Goal: Register for event/course: Register for event/course

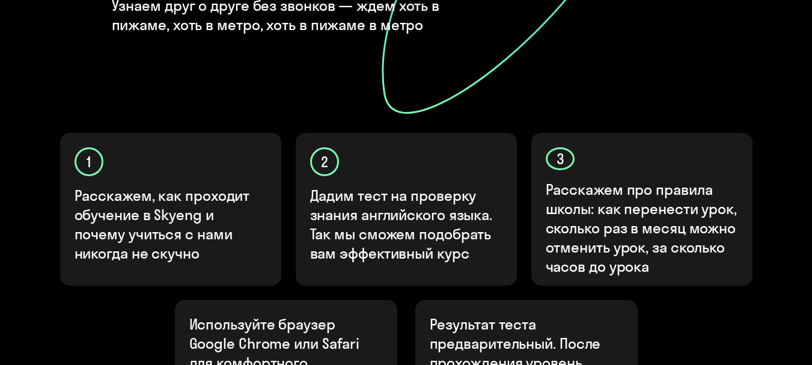
scroll to position [503, 0]
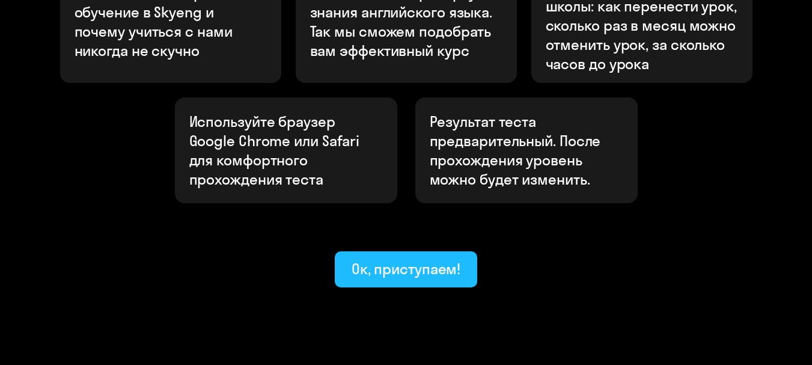
click at [385, 259] on div "Ок, приступаем!" at bounding box center [406, 268] width 109 height 19
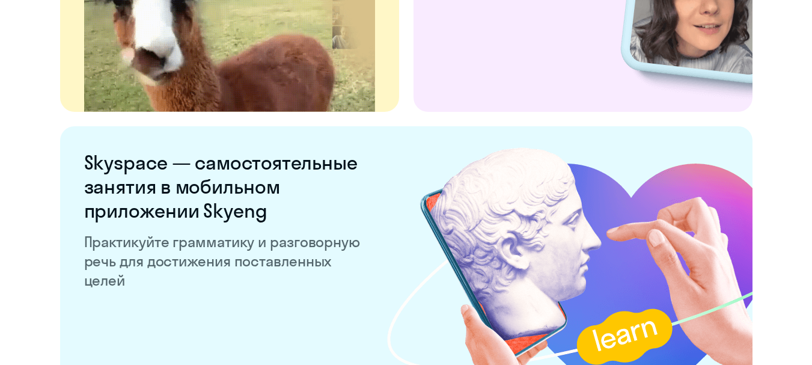
scroll to position [2421, 0]
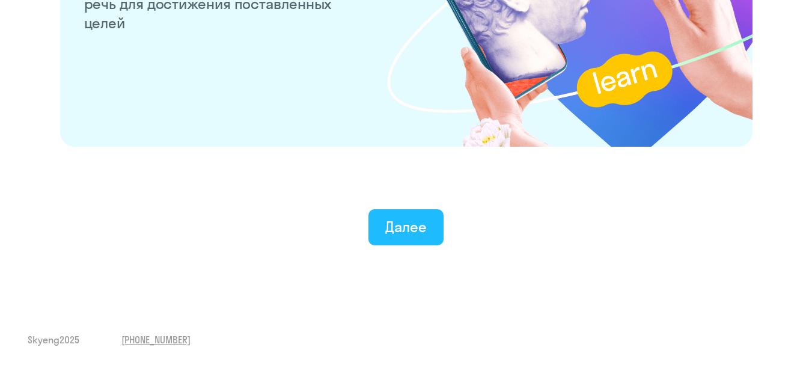
click at [403, 231] on div "Далее" at bounding box center [405, 226] width 41 height 19
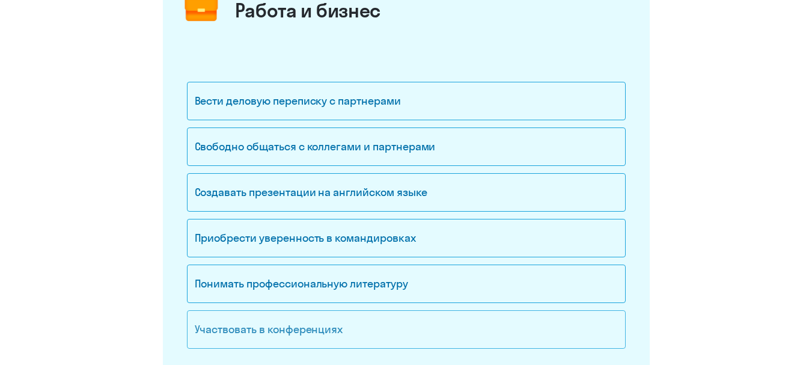
scroll to position [301, 0]
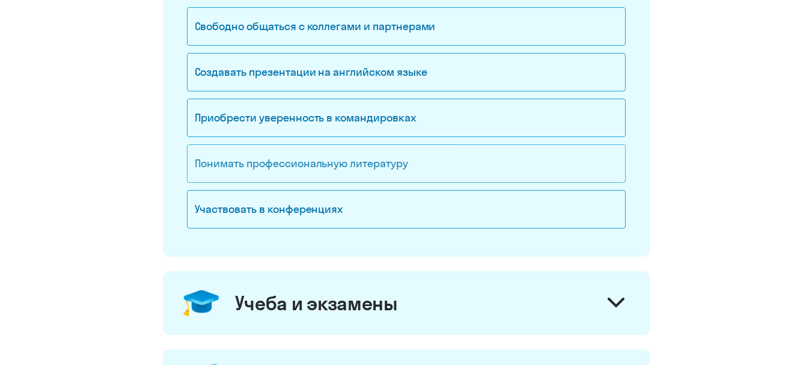
click at [282, 171] on div "Понимать профессиональную литературу" at bounding box center [406, 163] width 439 height 38
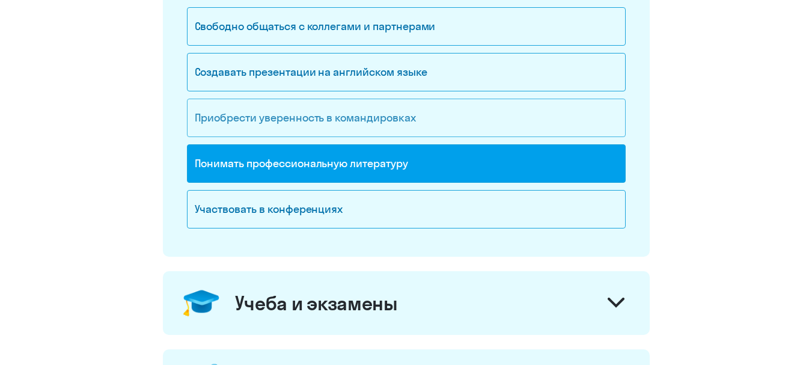
scroll to position [240, 0]
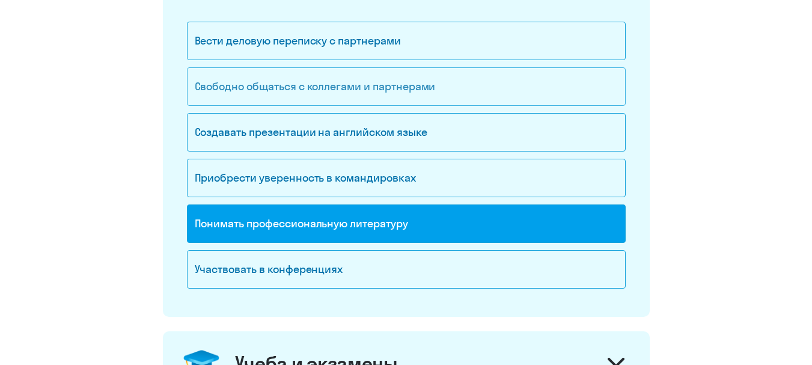
click at [314, 90] on div "Свободно общаться с коллегами и партнерами" at bounding box center [406, 86] width 439 height 38
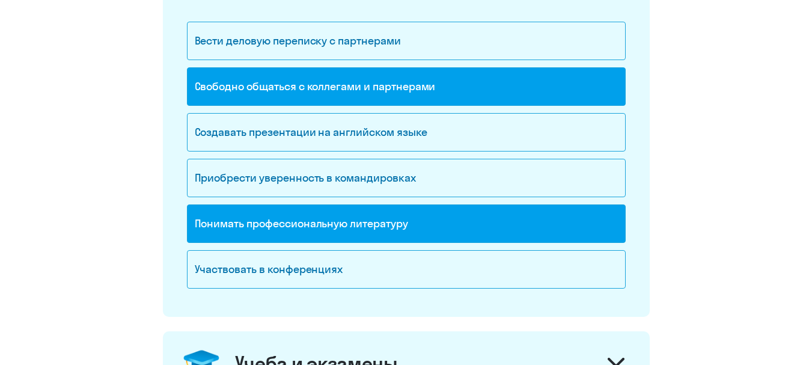
scroll to position [421, 0]
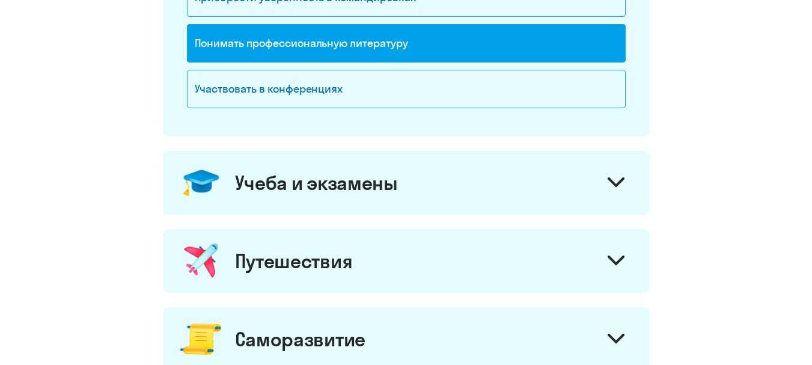
click at [328, 186] on div "Учеба и экзамены" at bounding box center [316, 183] width 163 height 24
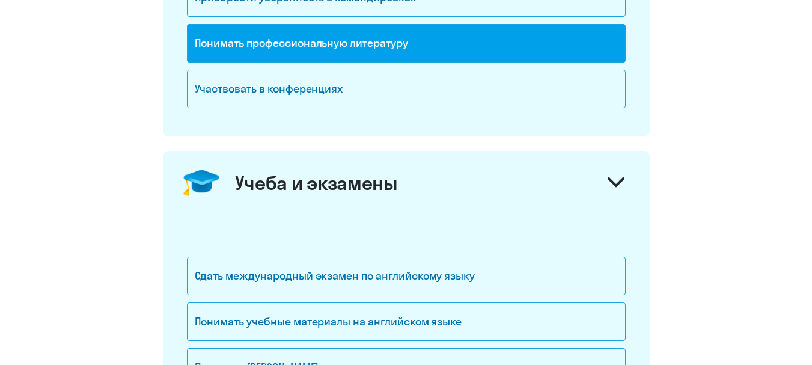
scroll to position [541, 0]
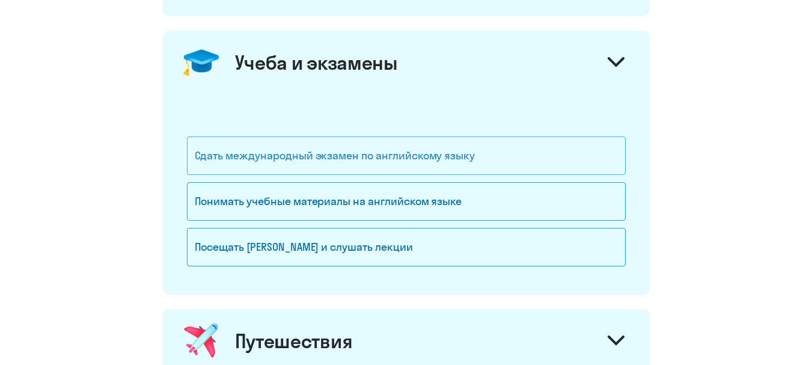
click at [335, 157] on div "Сдать международный экзамен по английскому языку" at bounding box center [406, 155] width 439 height 38
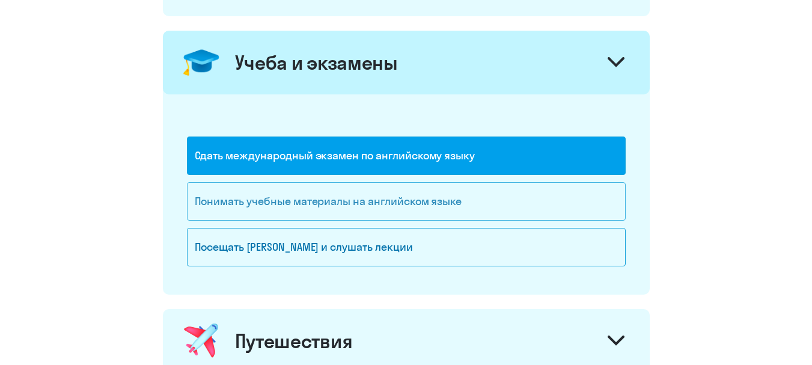
scroll to position [661, 0]
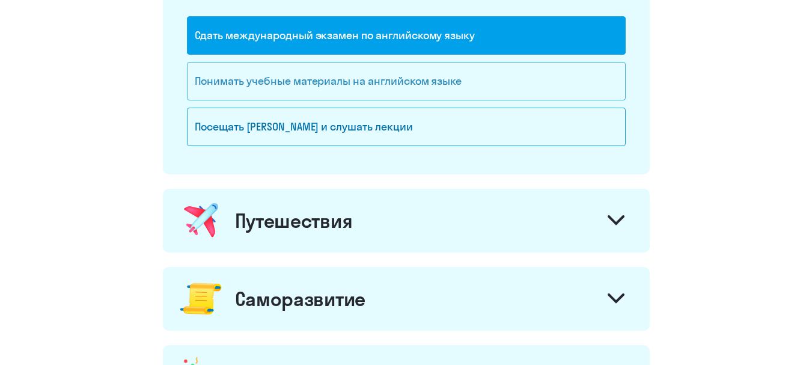
click at [320, 79] on div "Понимать учебные материалы на английском языке" at bounding box center [406, 81] width 439 height 38
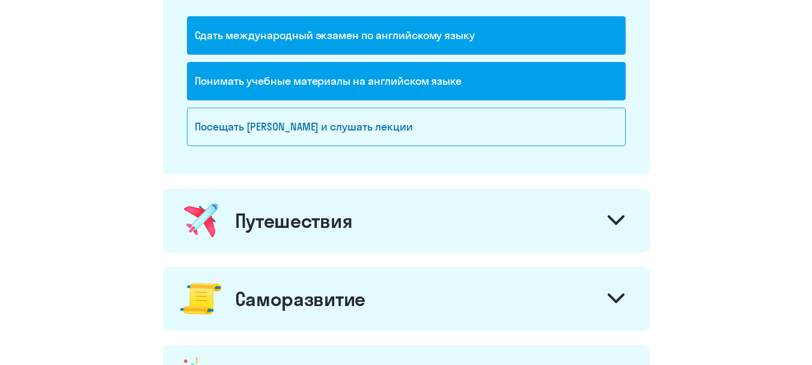
scroll to position [781, 0]
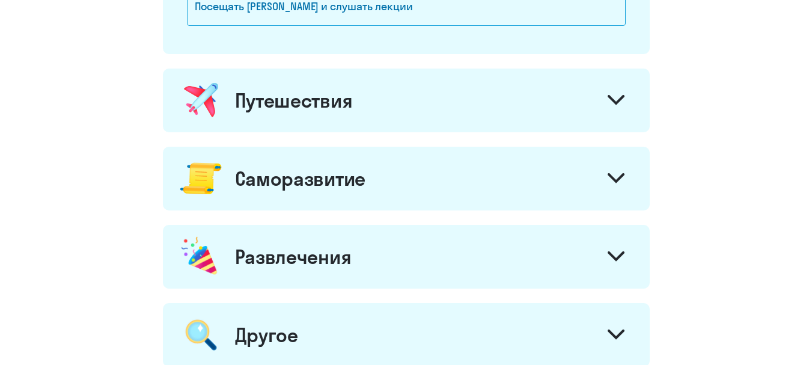
click at [324, 110] on div "Путешествия" at bounding box center [294, 100] width 118 height 24
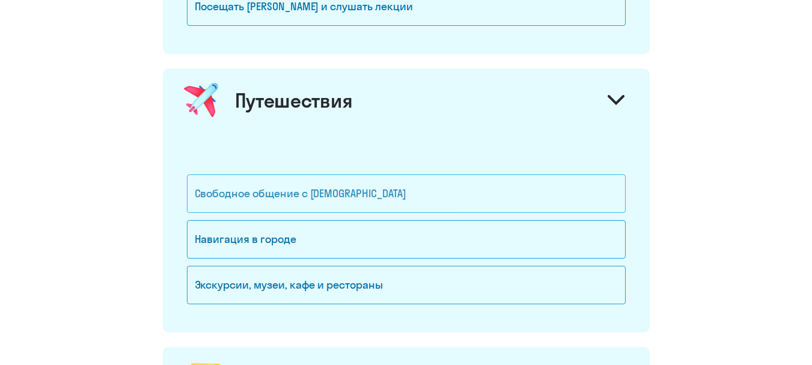
click at [319, 197] on div "Свободное общение с [DEMOGRAPHIC_DATA]" at bounding box center [406, 193] width 439 height 38
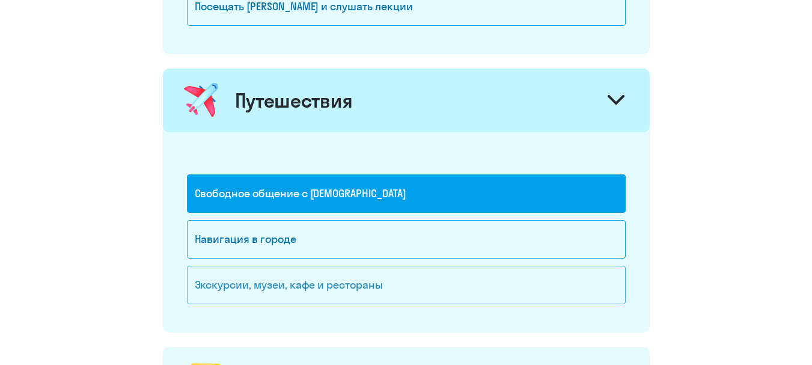
click at [305, 284] on div "Экскурсии, музеи, кафе и рестораны" at bounding box center [406, 285] width 439 height 38
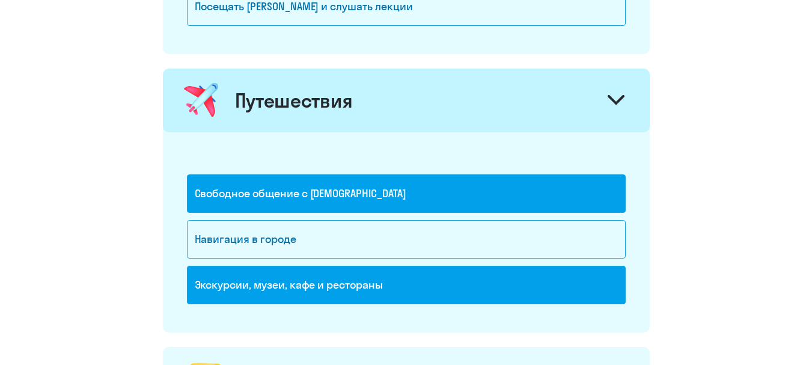
scroll to position [902, 0]
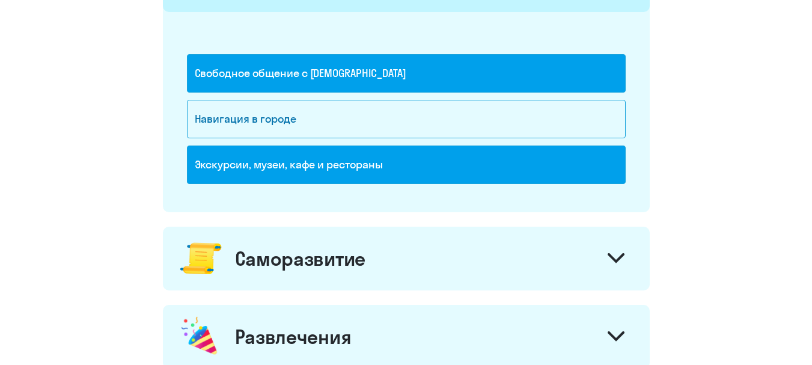
click at [306, 247] on div "Саморазвитие" at bounding box center [300, 258] width 130 height 24
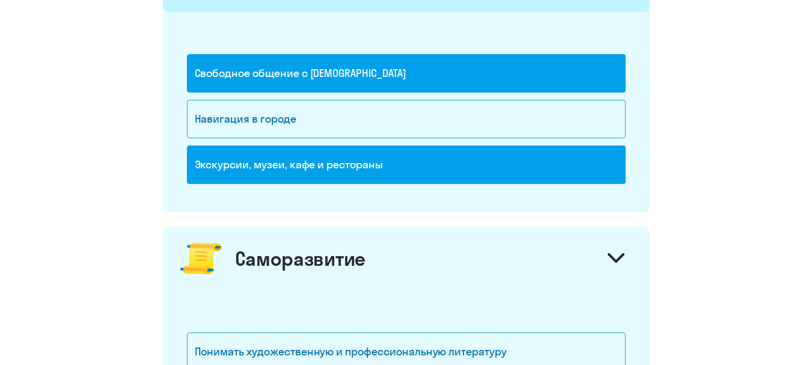
scroll to position [1082, 0]
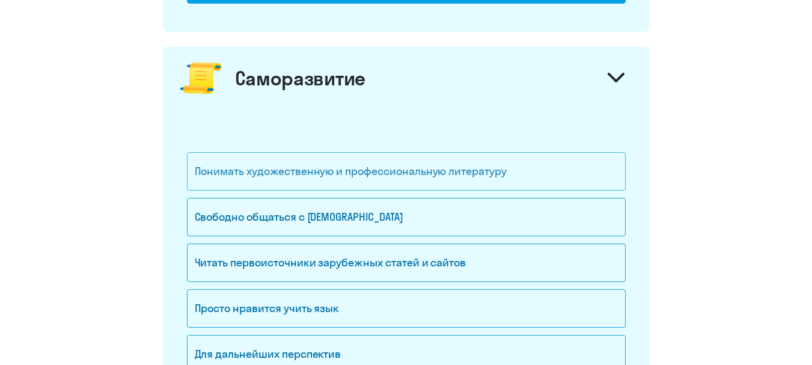
click at [319, 174] on div "Понимать художественную и профессиональную литературу" at bounding box center [406, 171] width 439 height 38
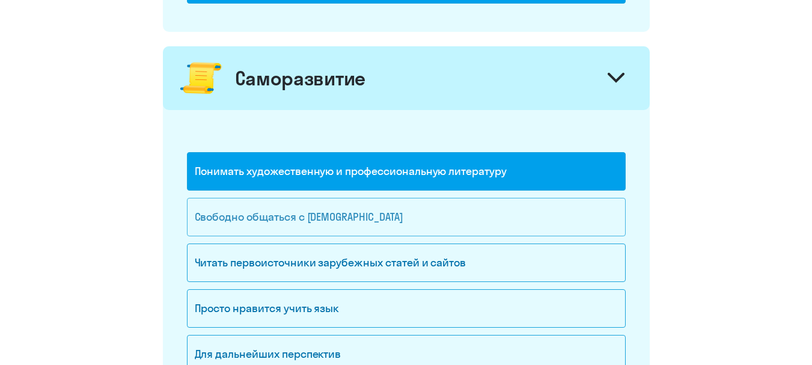
click at [314, 217] on div "Свободно общаться с [DEMOGRAPHIC_DATA]" at bounding box center [406, 217] width 439 height 38
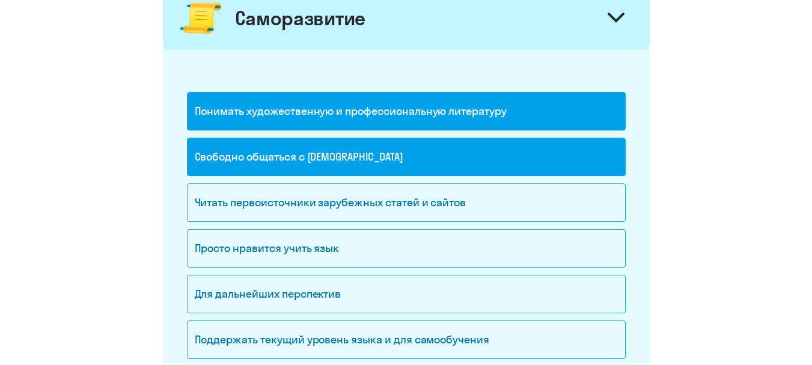
scroll to position [1262, 0]
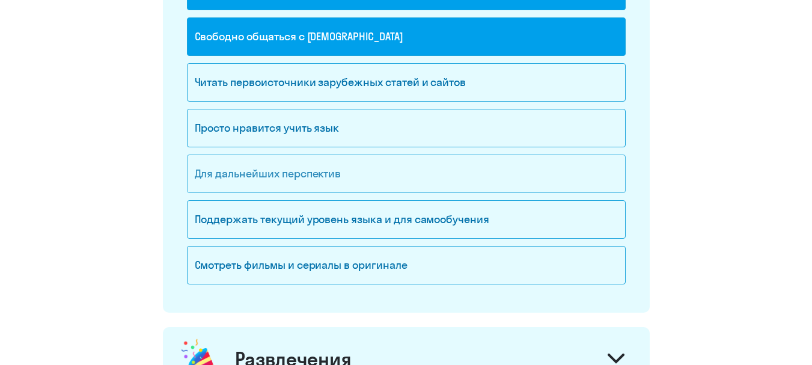
click at [313, 175] on div "Для дальнейших перспектив" at bounding box center [406, 173] width 439 height 38
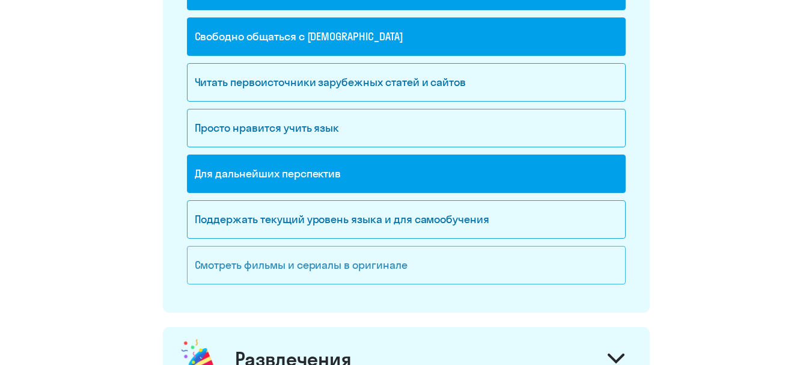
click at [302, 264] on div "Смотреть фильмы и сериалы в оригинале" at bounding box center [406, 265] width 439 height 38
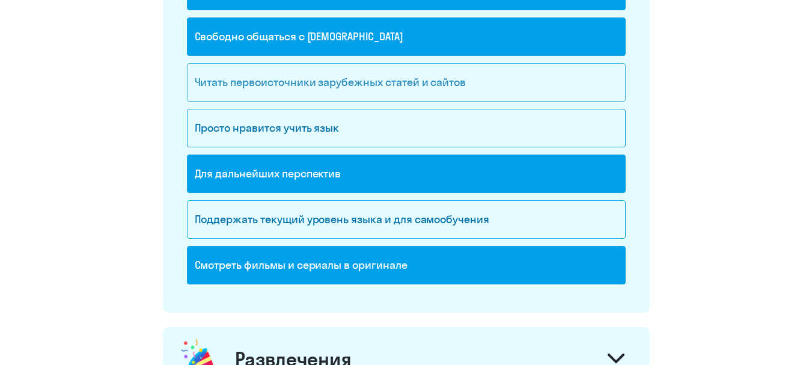
click at [308, 86] on div "Читать первоисточники зарубежных статей и сайтов" at bounding box center [406, 82] width 439 height 38
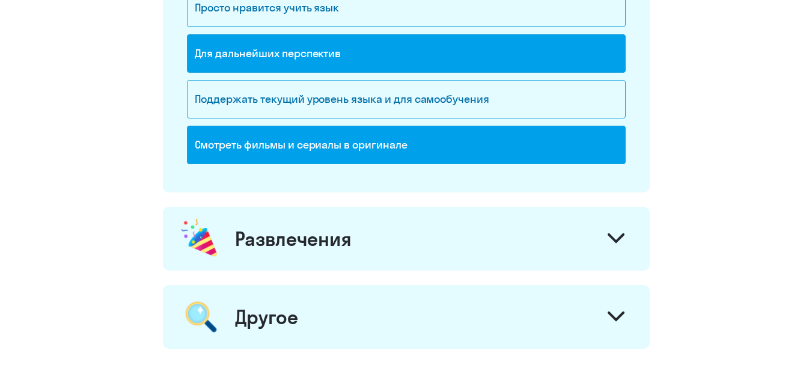
scroll to position [1442, 0]
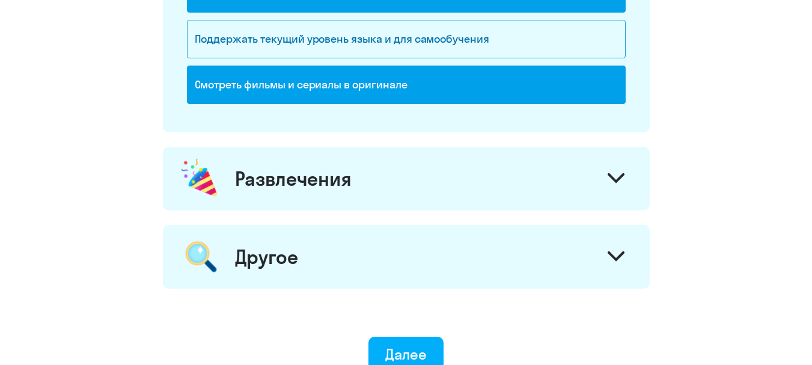
click at [302, 176] on div "Развлечения" at bounding box center [293, 178] width 117 height 24
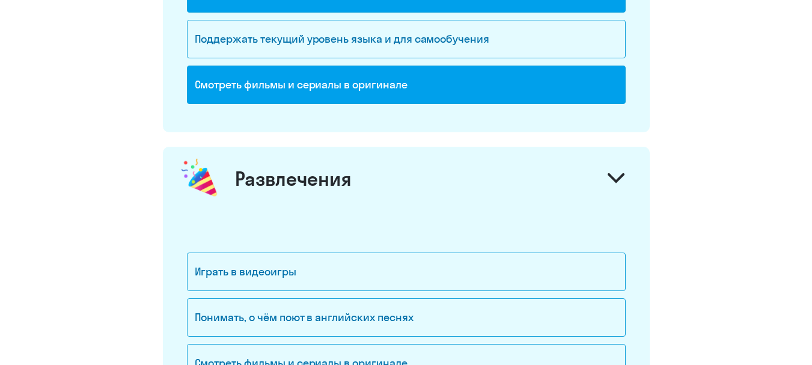
scroll to position [1563, 0]
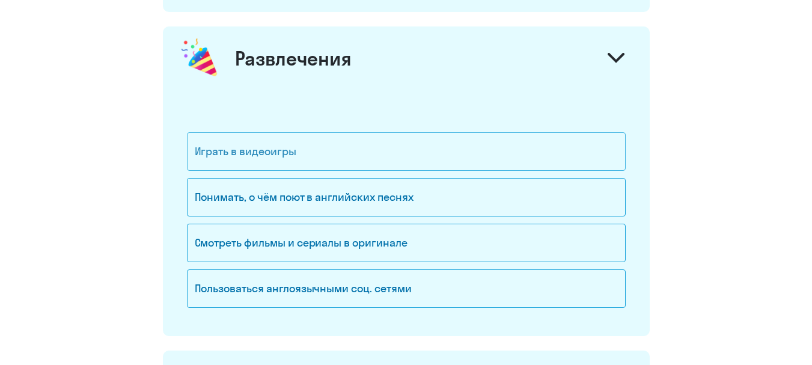
click at [332, 133] on div "Играть в видеоигры" at bounding box center [406, 151] width 439 height 38
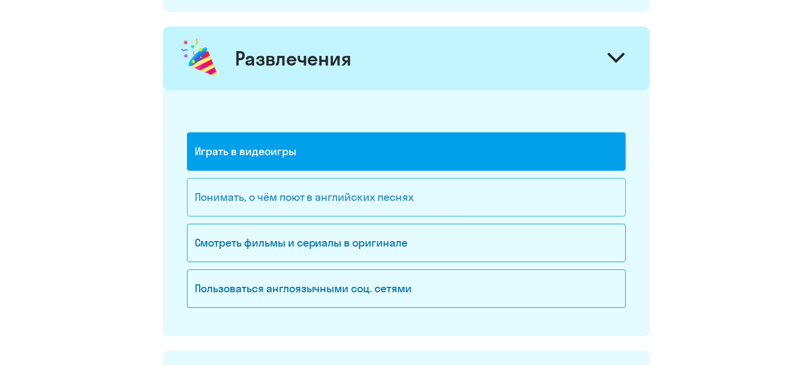
click at [317, 200] on div "Понимать, о чём поют в английских песнях" at bounding box center [406, 197] width 439 height 38
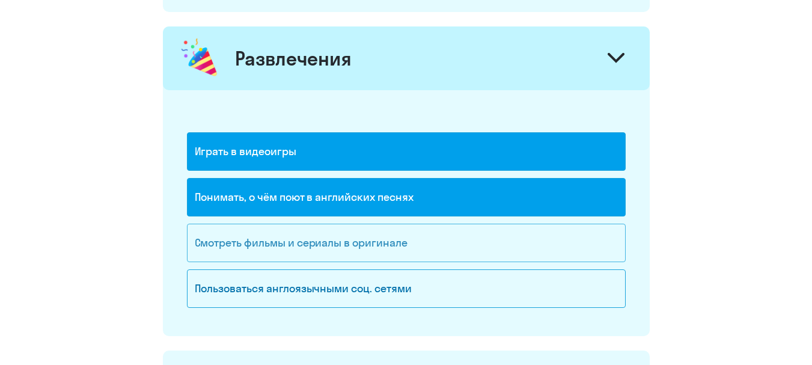
click at [308, 236] on div "Смотреть фильмы и сериалы в оригинале" at bounding box center [406, 243] width 439 height 38
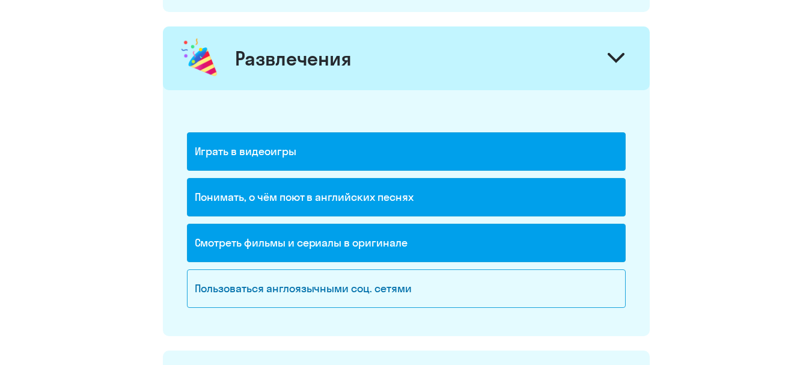
scroll to position [1743, 0]
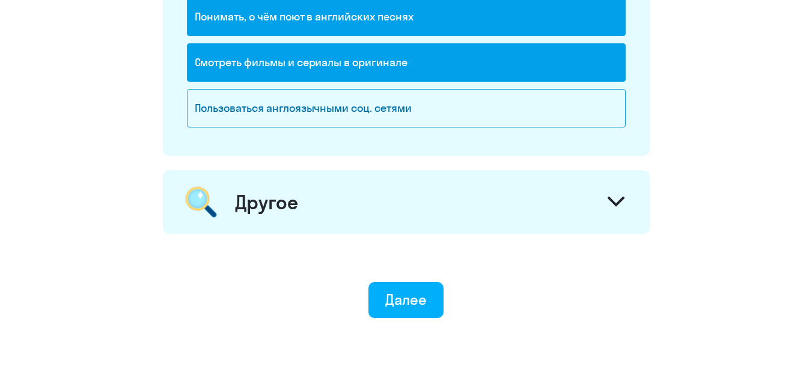
click at [305, 207] on div "Другое" at bounding box center [406, 202] width 487 height 64
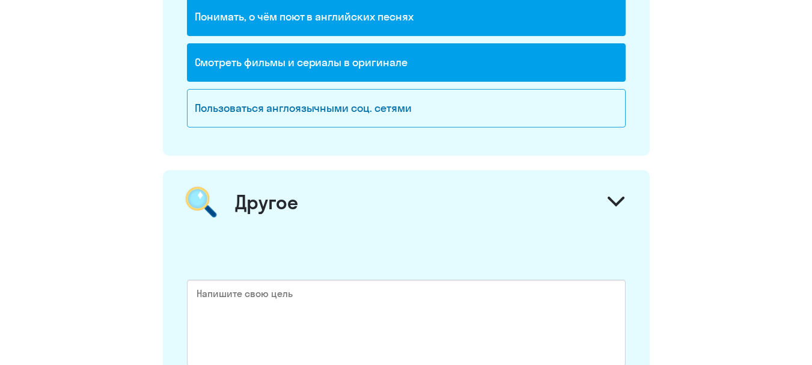
scroll to position [1964, 0]
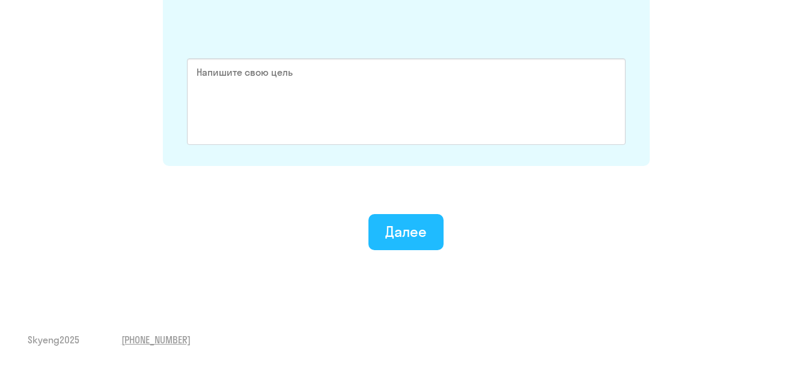
click at [401, 239] on div "Далее" at bounding box center [405, 231] width 41 height 19
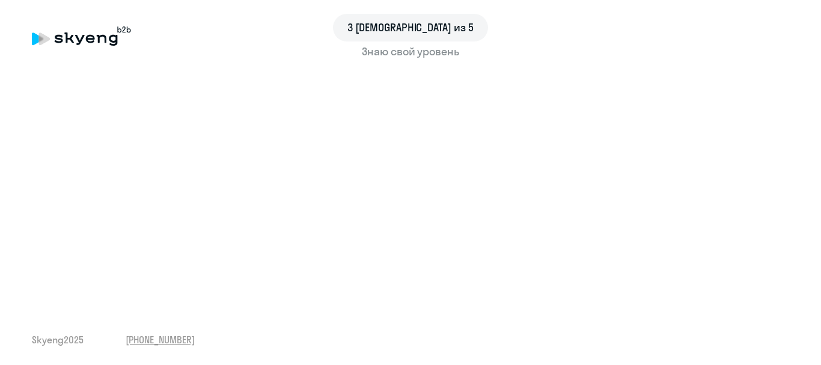
drag, startPoint x: 711, startPoint y: 364, endPoint x: 484, endPoint y: 61, distance: 378.6
click at [484, 61] on div "3 шаг из 5 Знаю свой уровень" at bounding box center [410, 45] width 773 height 47
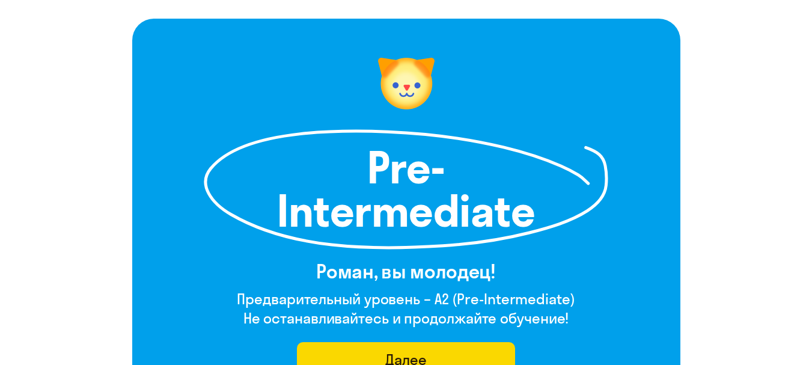
scroll to position [180, 0]
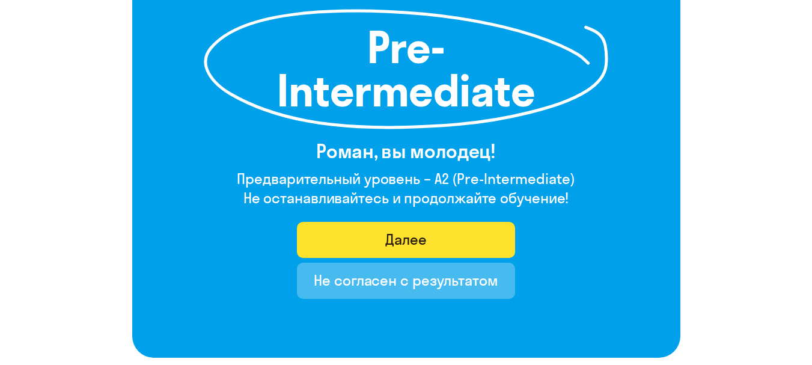
click at [438, 243] on button "Далее" at bounding box center [406, 240] width 218 height 36
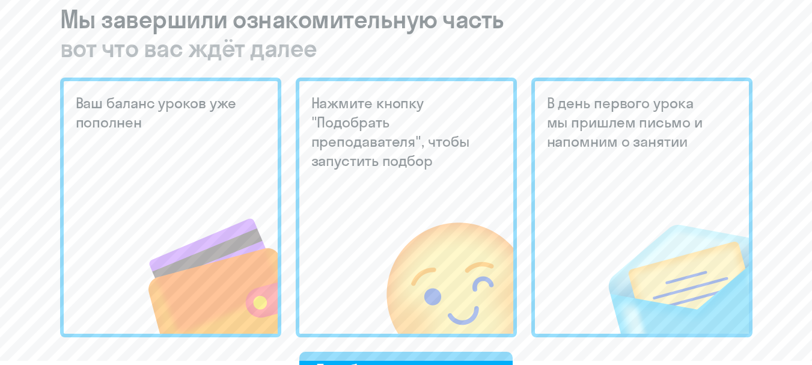
scroll to position [361, 0]
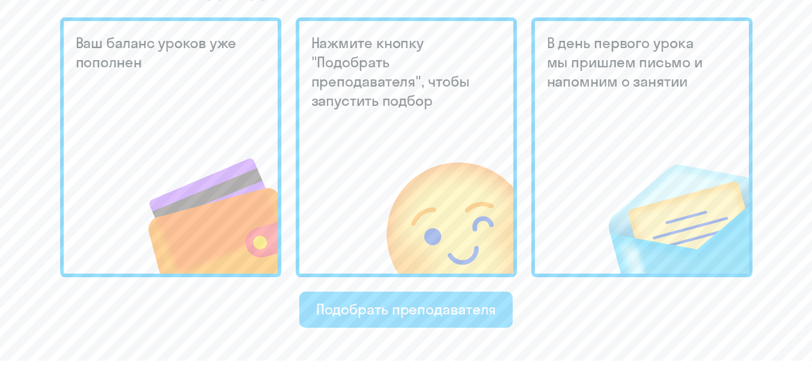
click at [406, 304] on div "Подобрать преподавателя" at bounding box center [406, 308] width 180 height 19
